Goal: Navigation & Orientation: Find specific page/section

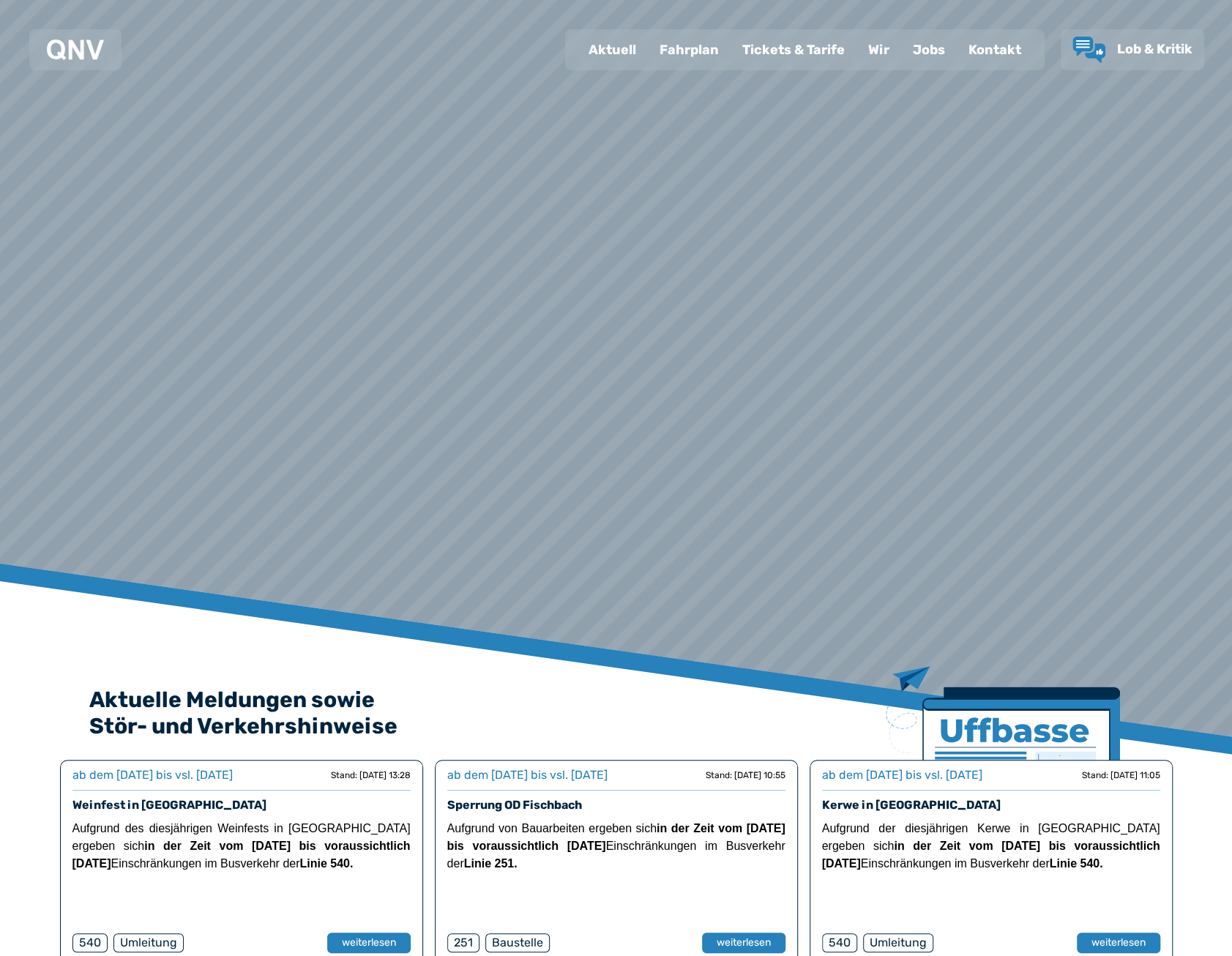
click at [673, 46] on div "Fahrplan" at bounding box center [689, 50] width 82 height 38
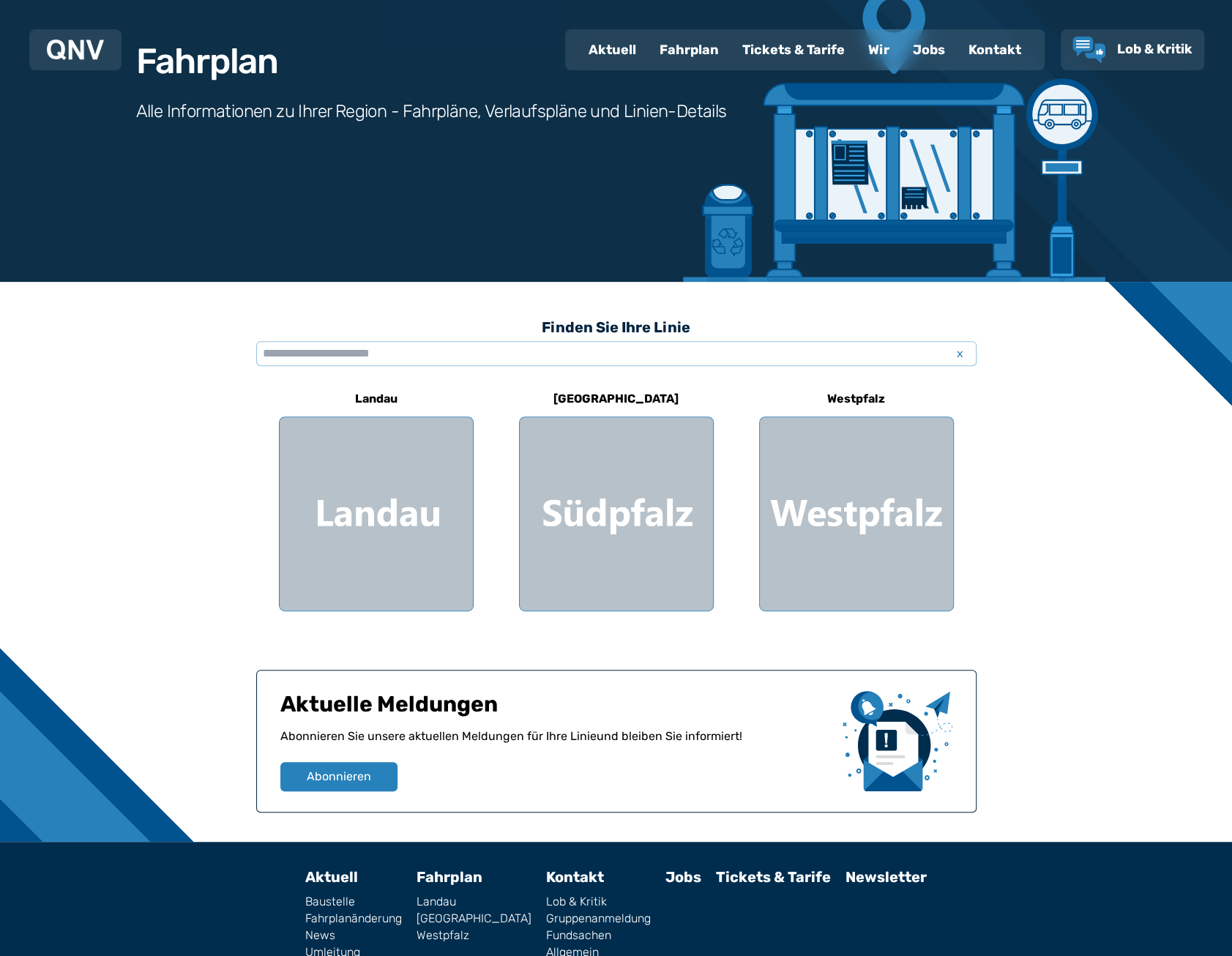
scroll to position [205, 0]
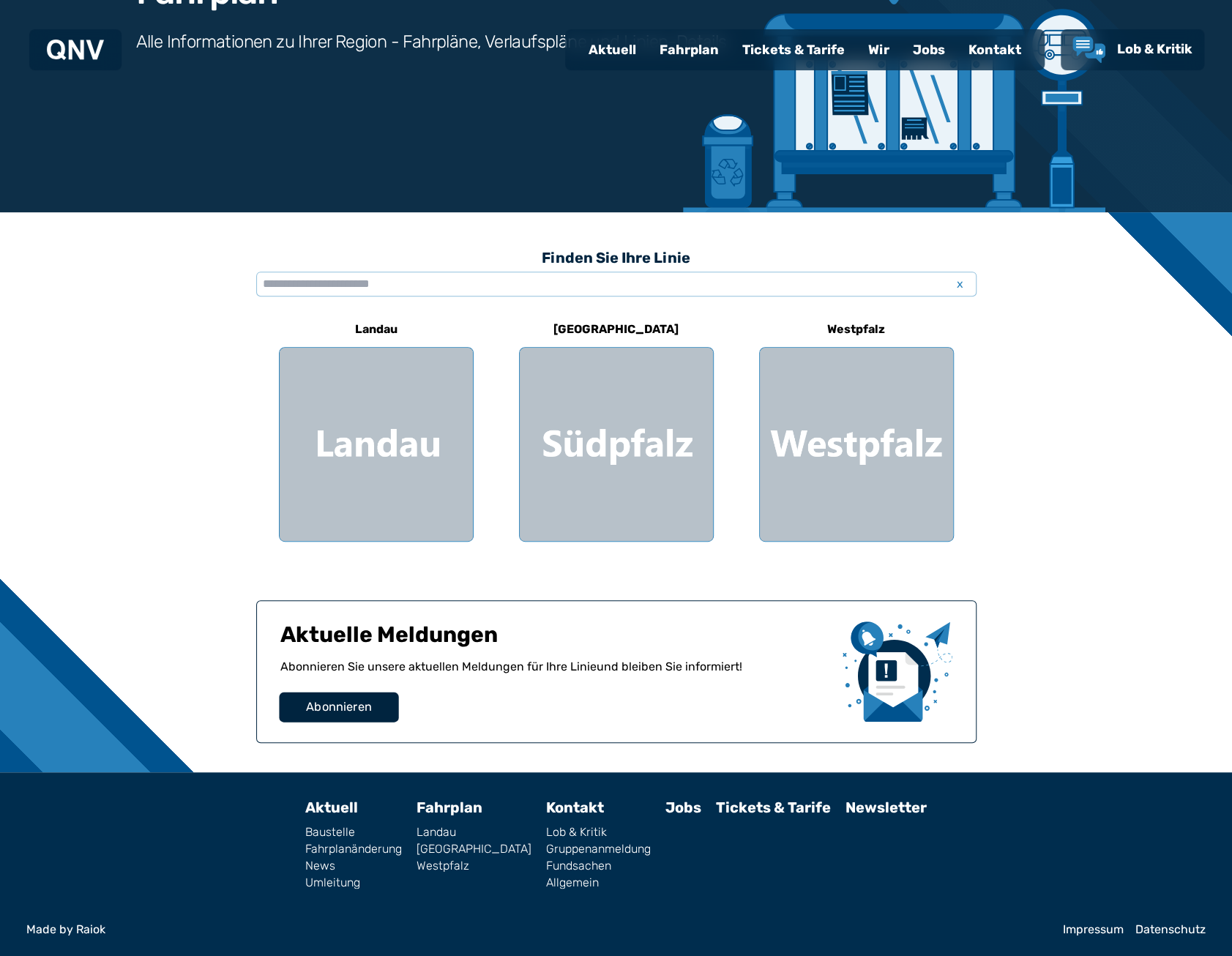
click at [362, 711] on span "Abonnieren" at bounding box center [339, 707] width 66 height 17
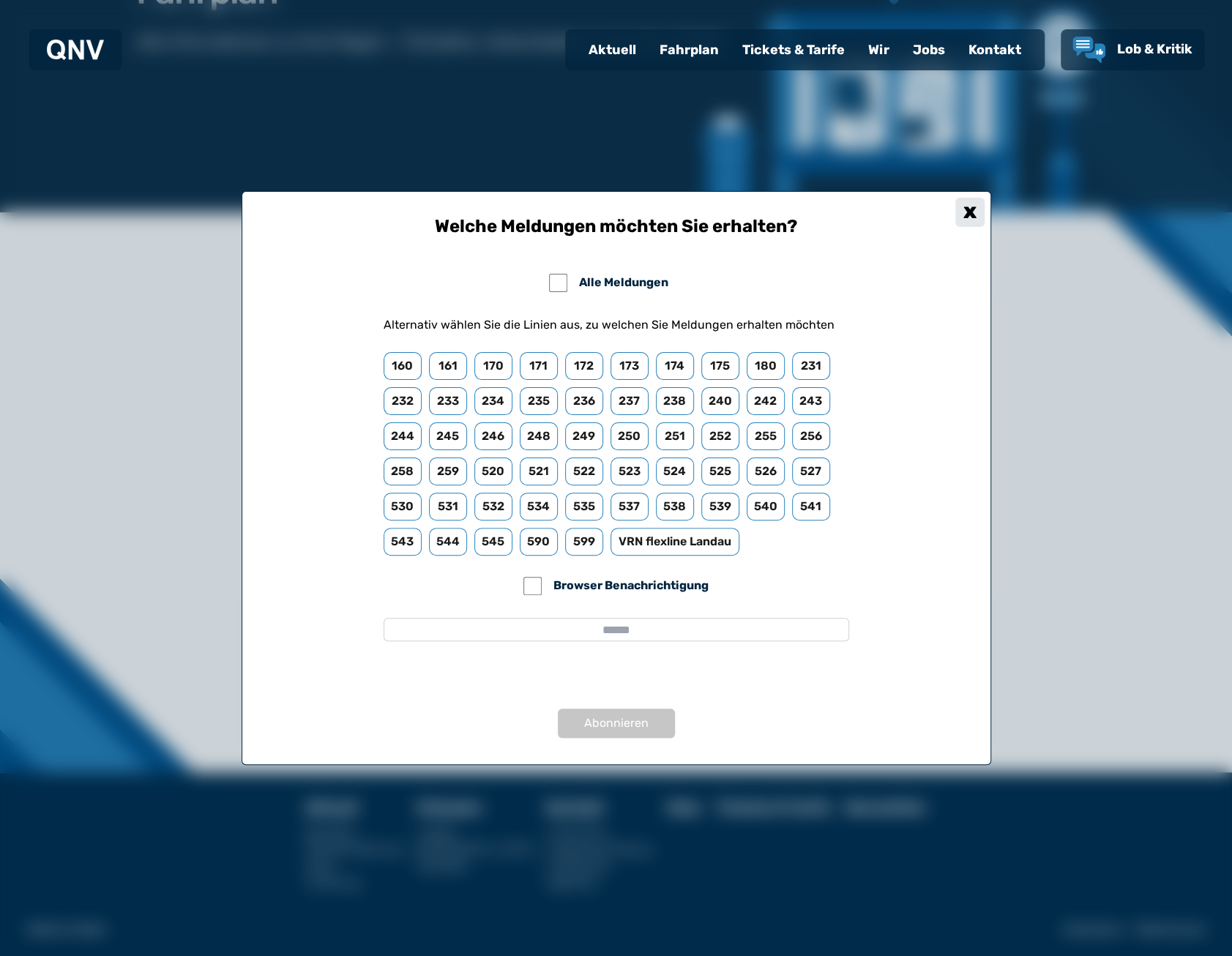
click at [962, 213] on div "x" at bounding box center [970, 212] width 29 height 29
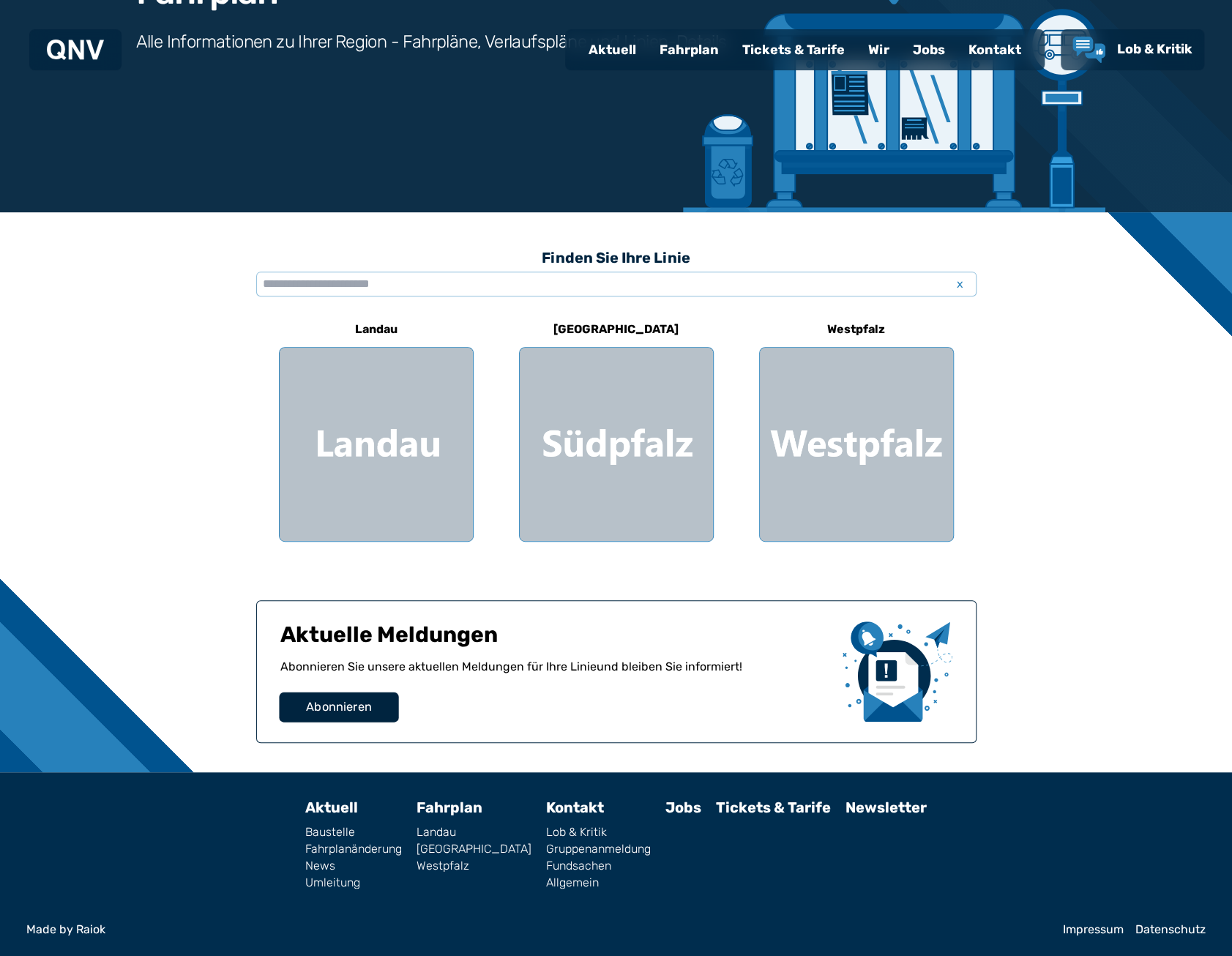
click at [383, 703] on button "Abonnieren" at bounding box center [338, 708] width 119 height 30
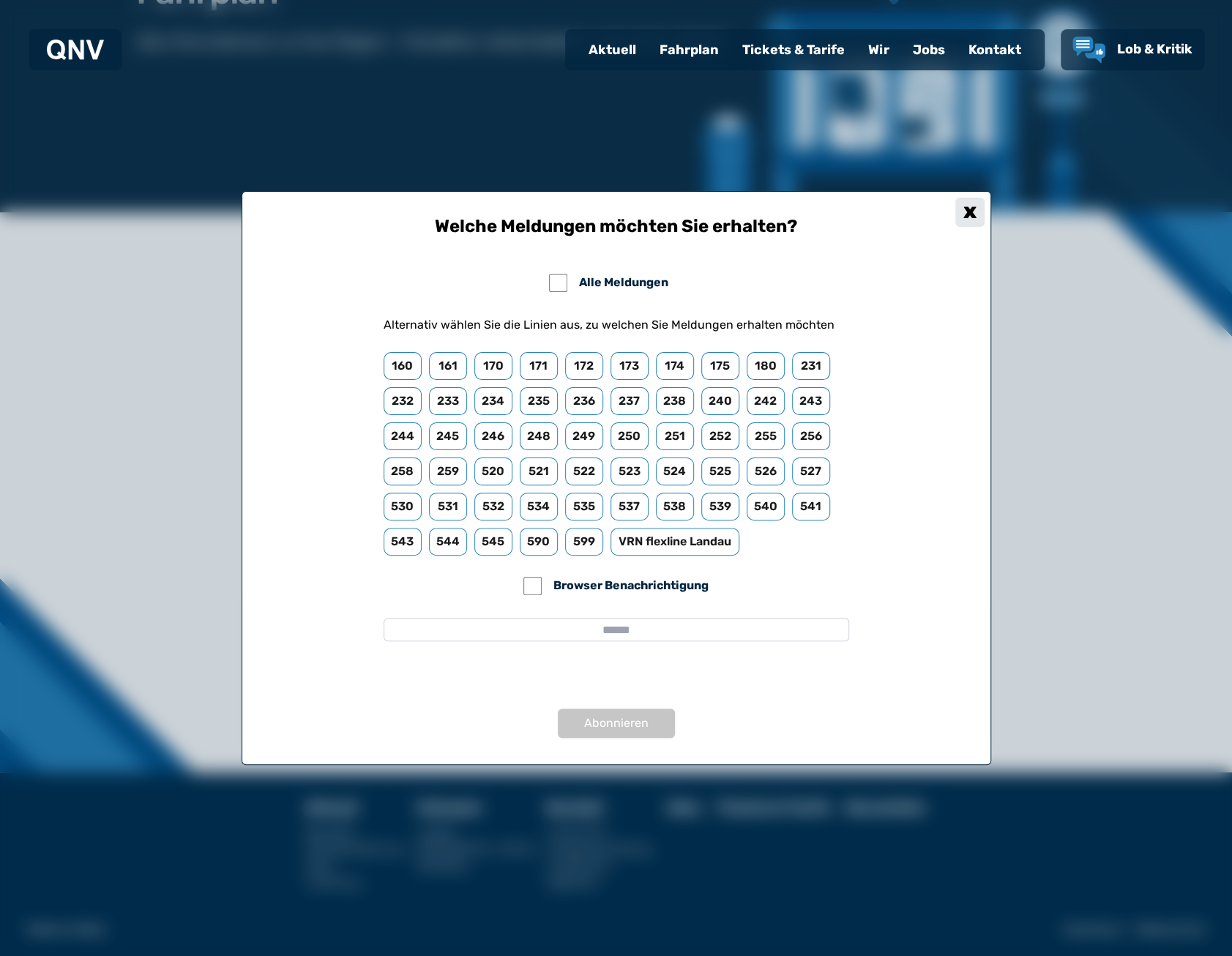
click at [962, 222] on div "x" at bounding box center [970, 212] width 29 height 29
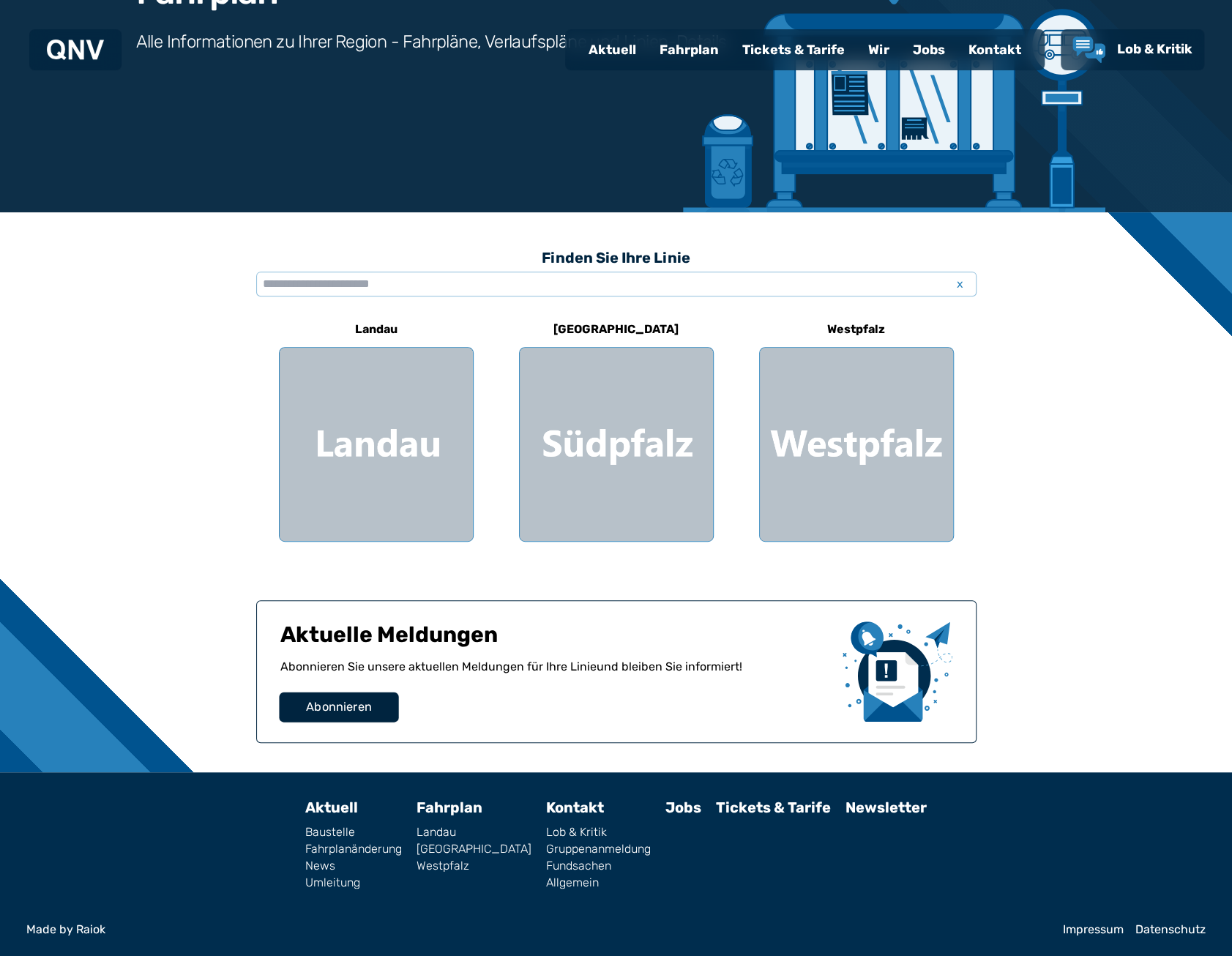
click at [312, 714] on span "Abonnieren" at bounding box center [339, 707] width 66 height 17
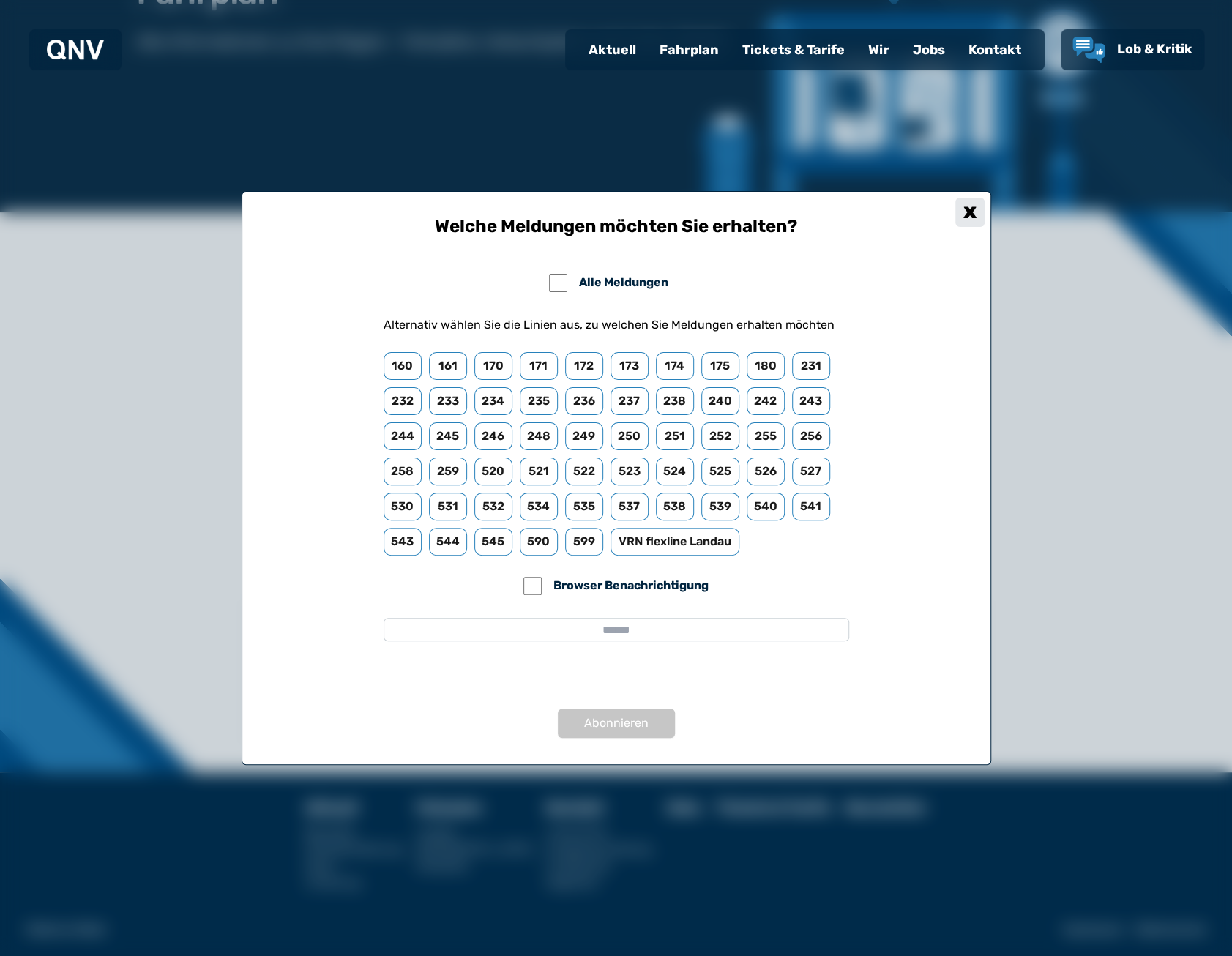
click at [975, 215] on div "x" at bounding box center [970, 212] width 29 height 29
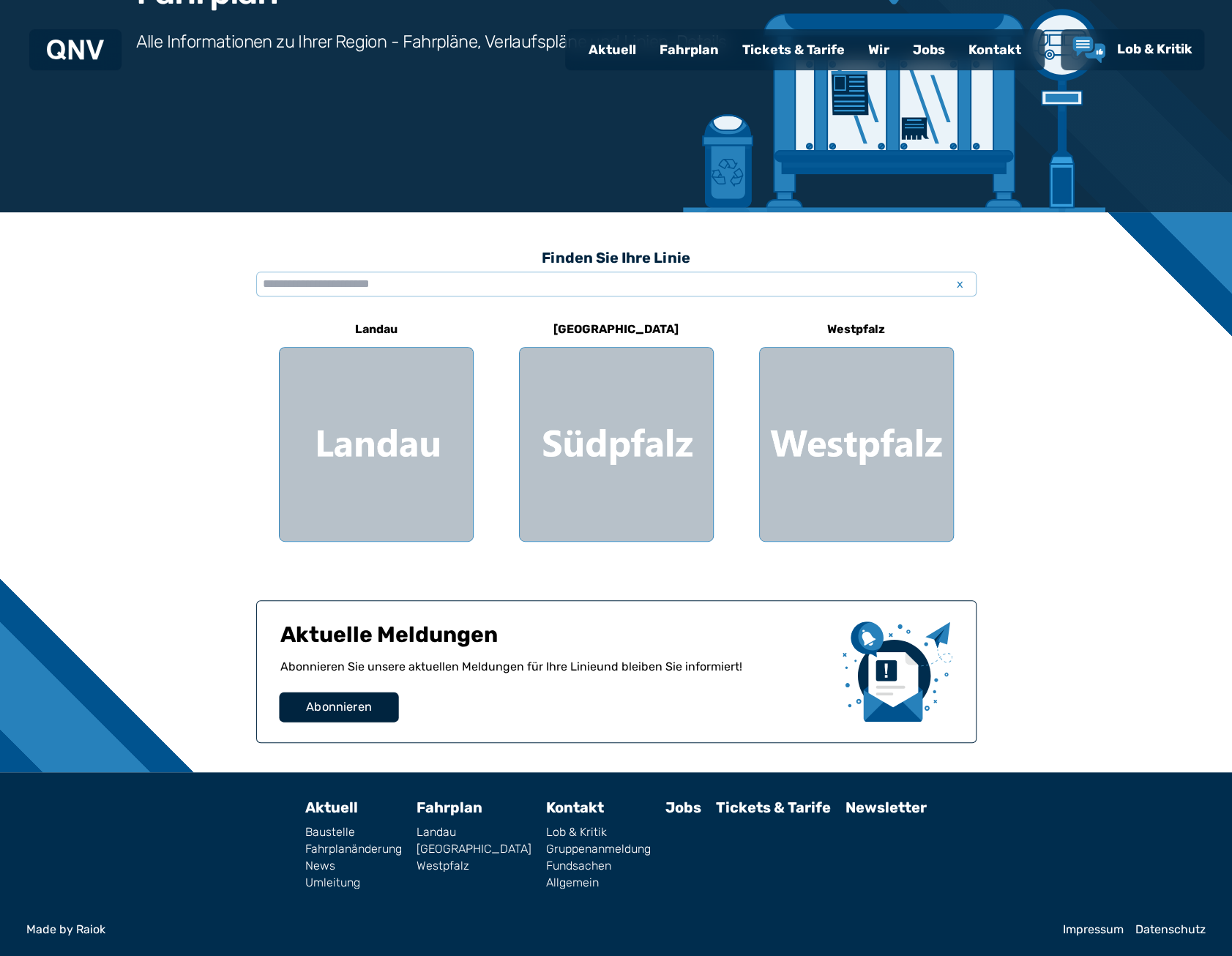
click at [333, 699] on span "Abonnieren" at bounding box center [339, 707] width 66 height 17
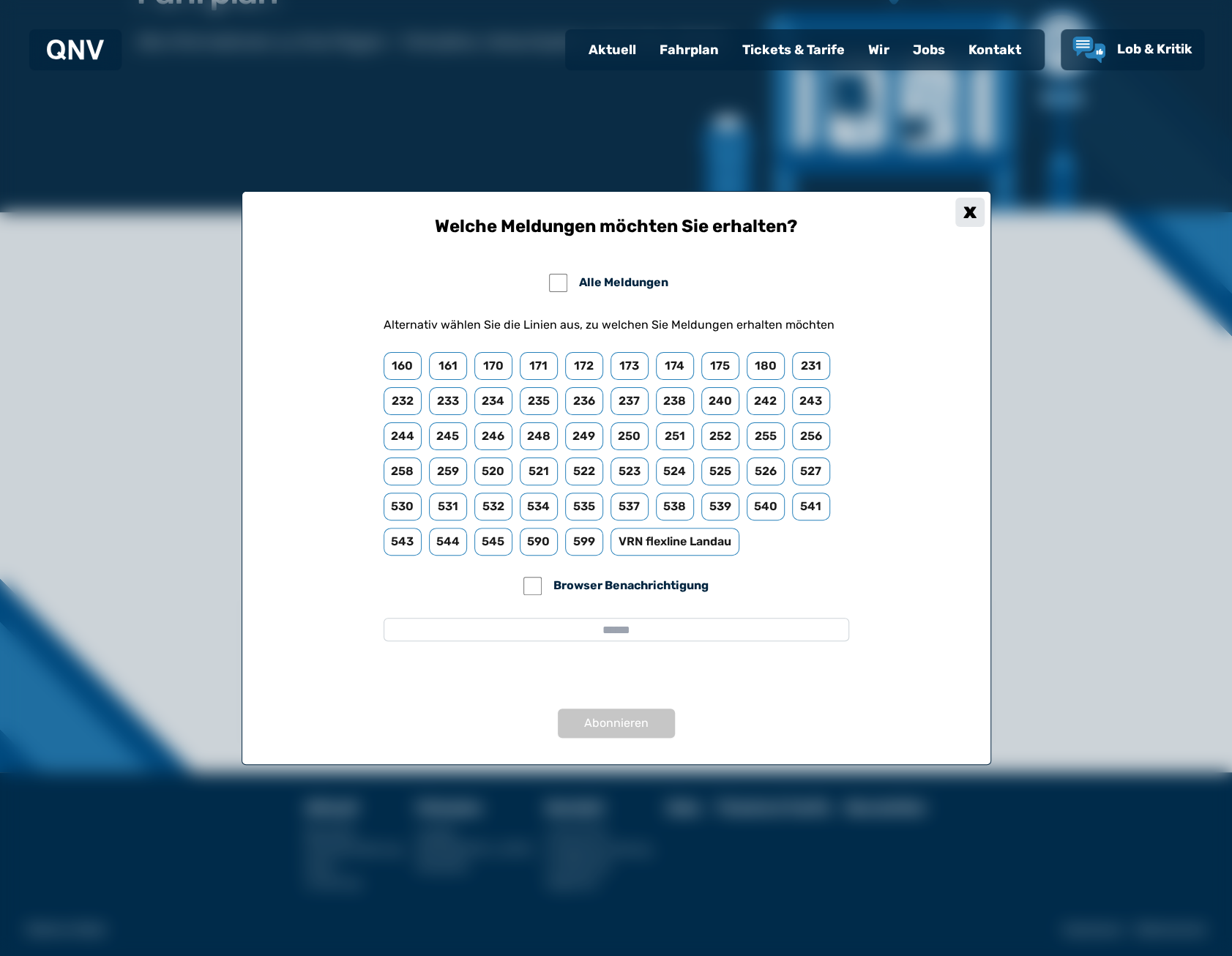
click at [968, 218] on div "x" at bounding box center [970, 212] width 29 height 29
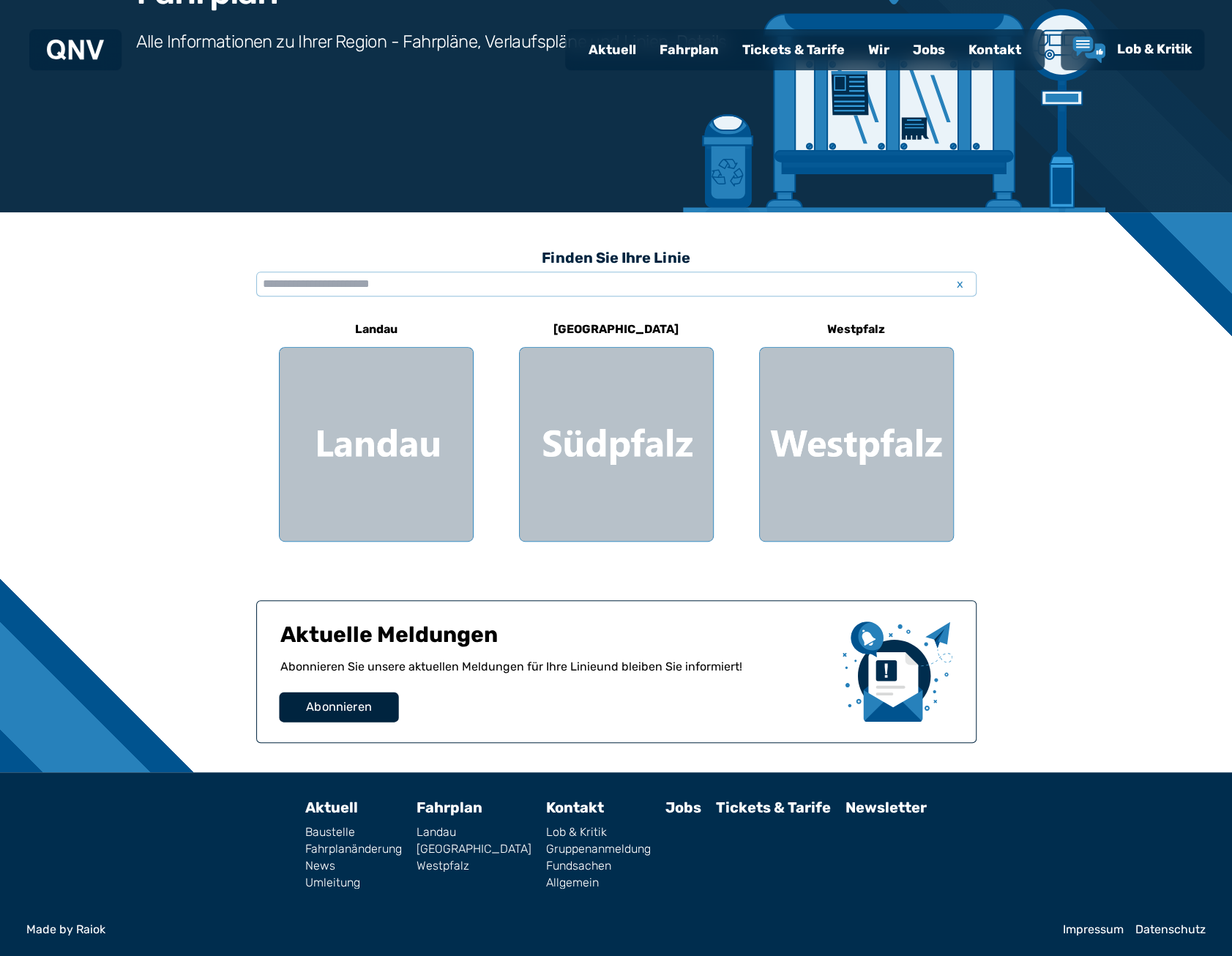
click at [373, 708] on button "Abonnieren" at bounding box center [338, 708] width 119 height 30
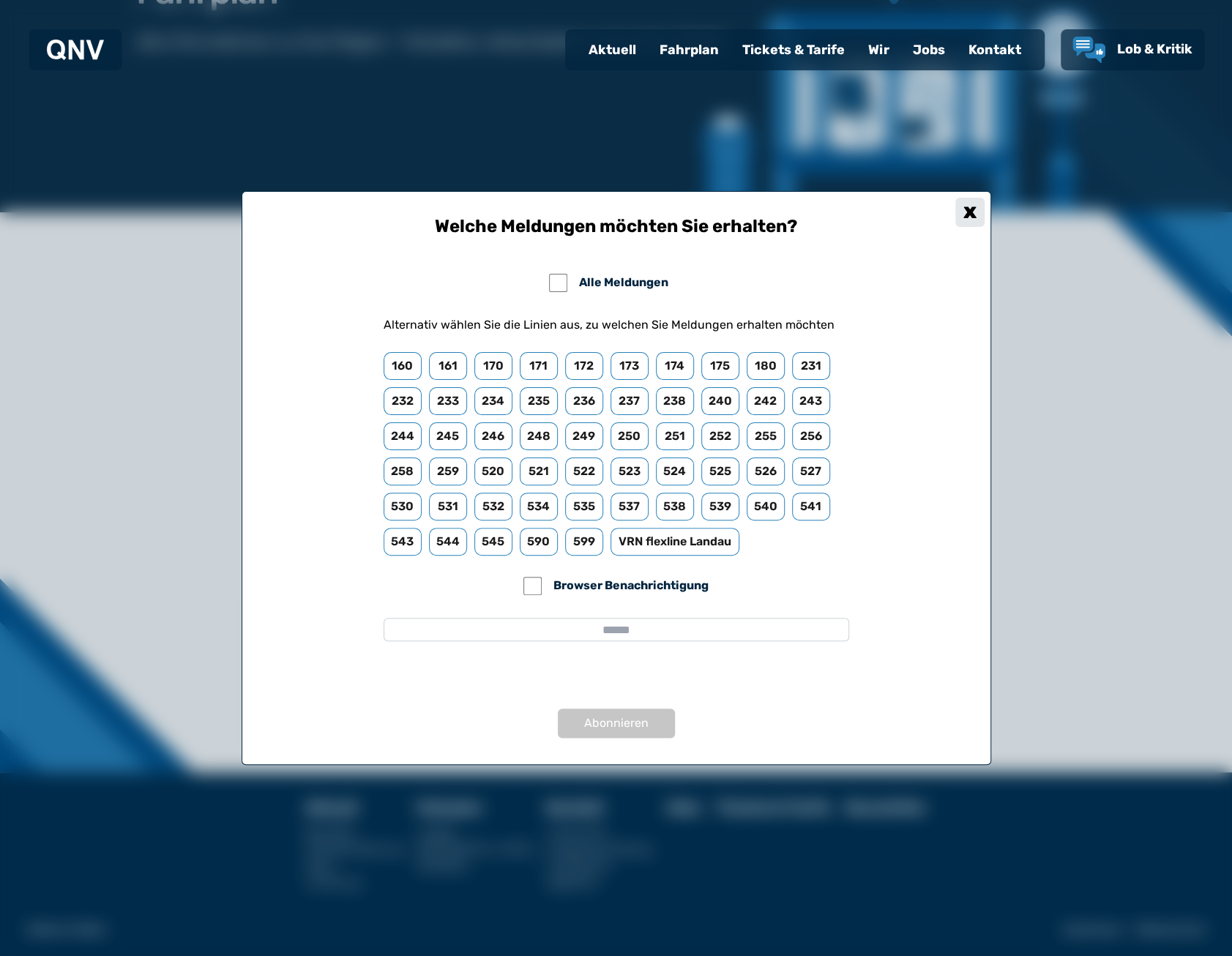
click at [975, 213] on div "x" at bounding box center [970, 212] width 29 height 29
